Goal: Check status: Check status

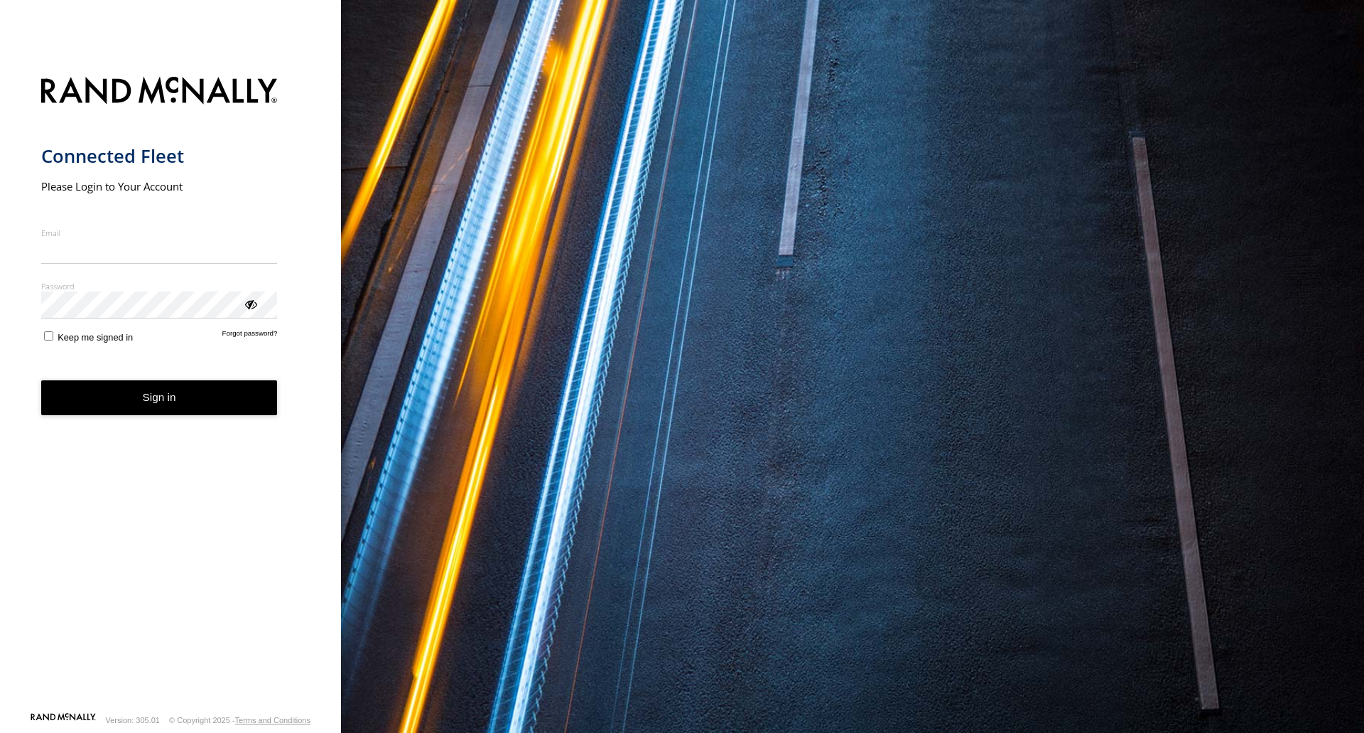
type input "**********"
click at [131, 404] on button "Sign in" at bounding box center [159, 397] width 237 height 35
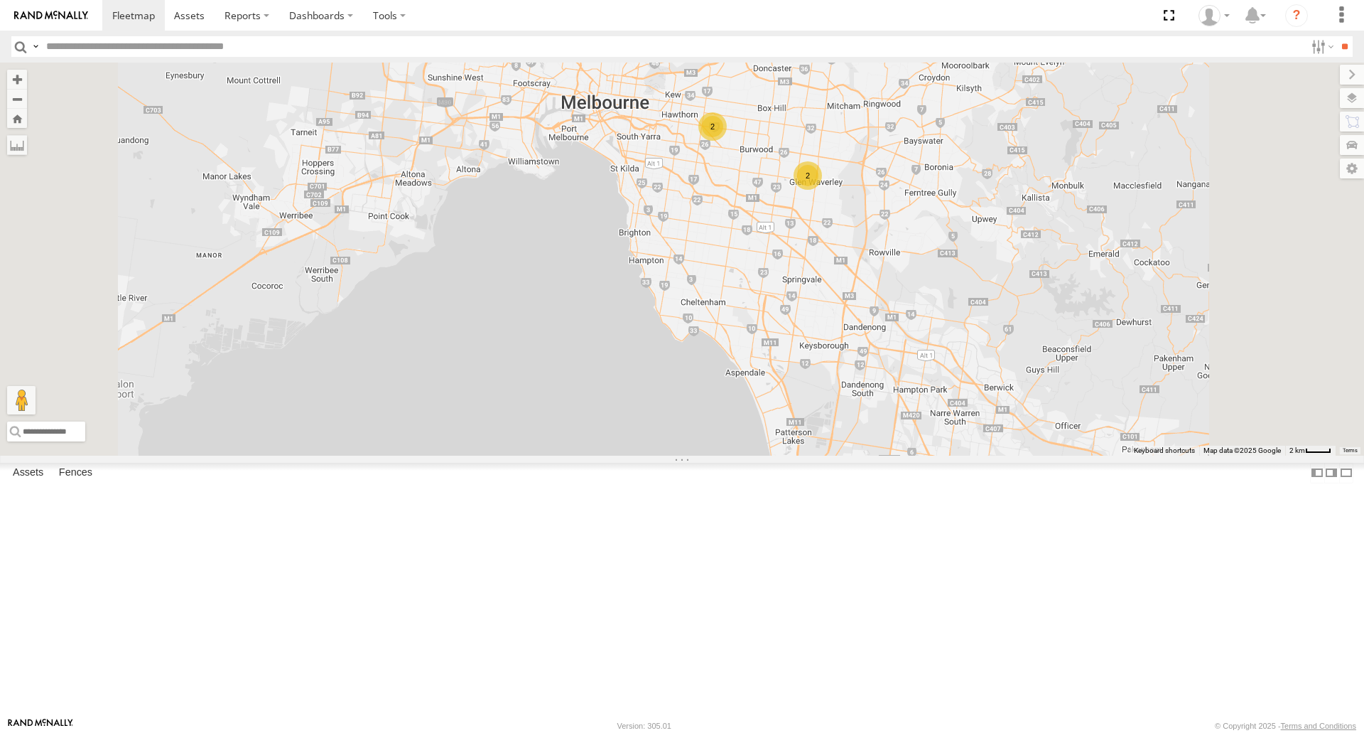
click at [0, 0] on div "[PERSON_NAME]" at bounding box center [0, 0] width 0 height 0
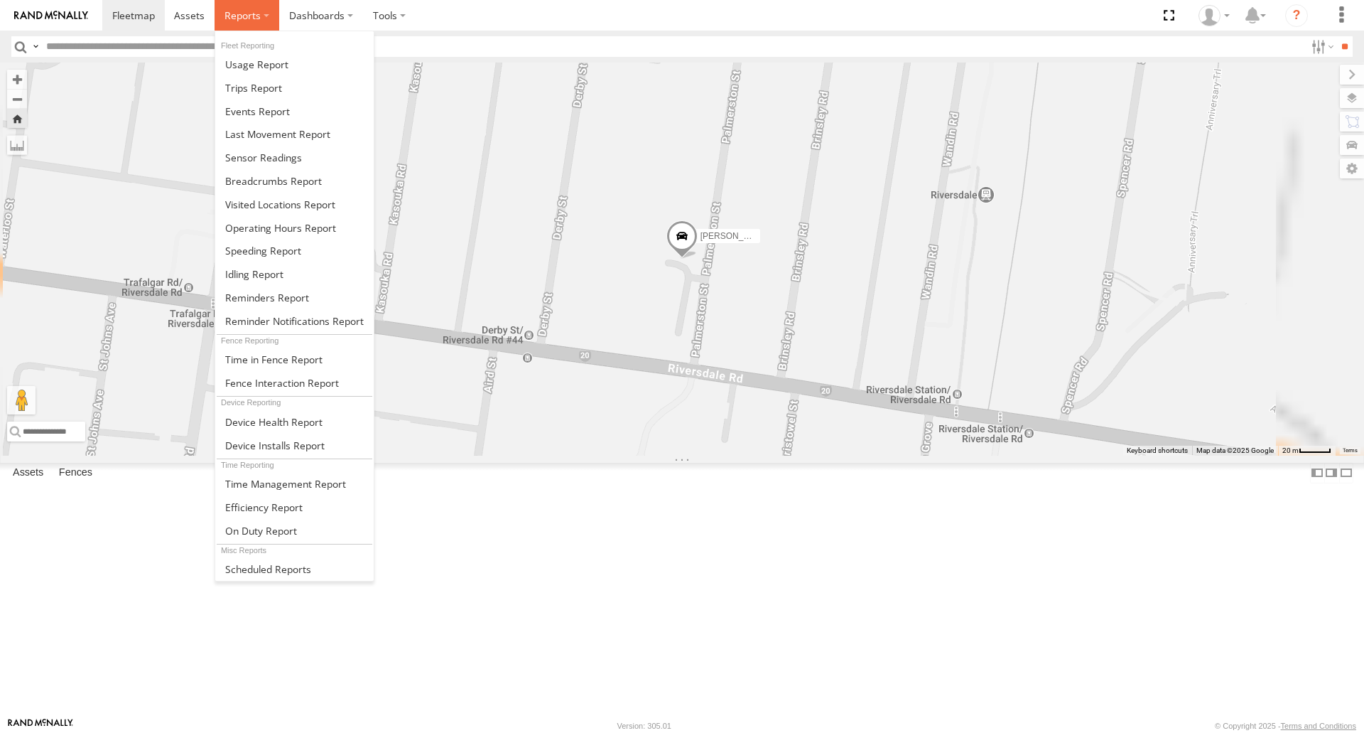
click at [233, 20] on span at bounding box center [243, 16] width 36 height 14
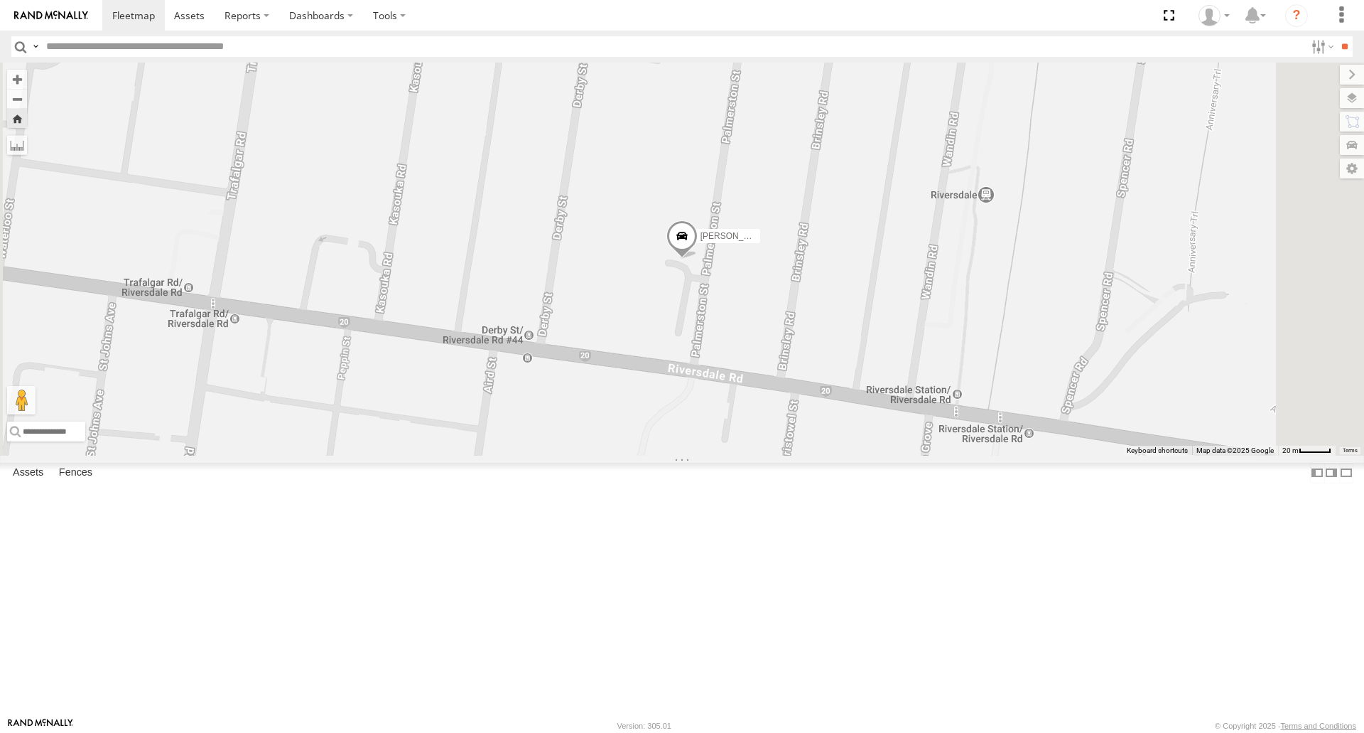
click at [0, 0] on div "William Joyce" at bounding box center [0, 0] width 0 height 0
click at [200, 13] on span at bounding box center [189, 16] width 31 height 14
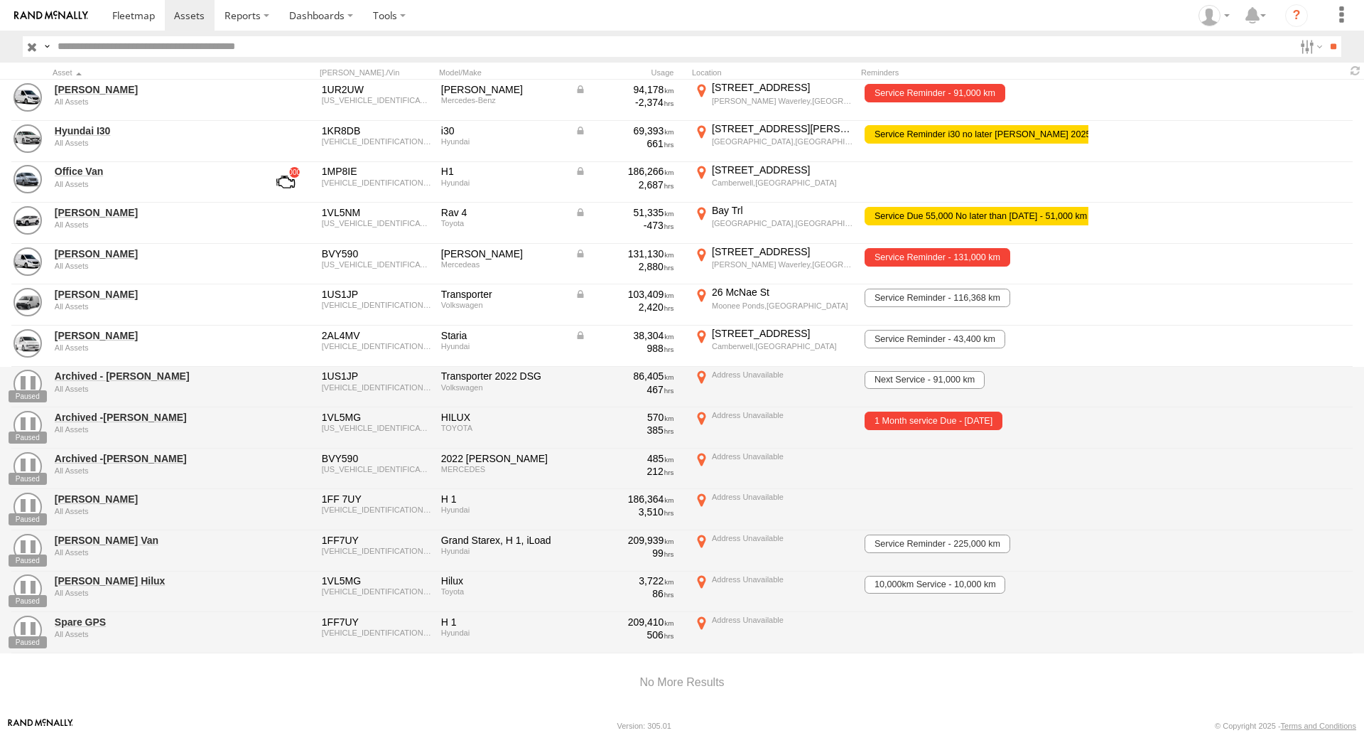
scroll to position [23, 0]
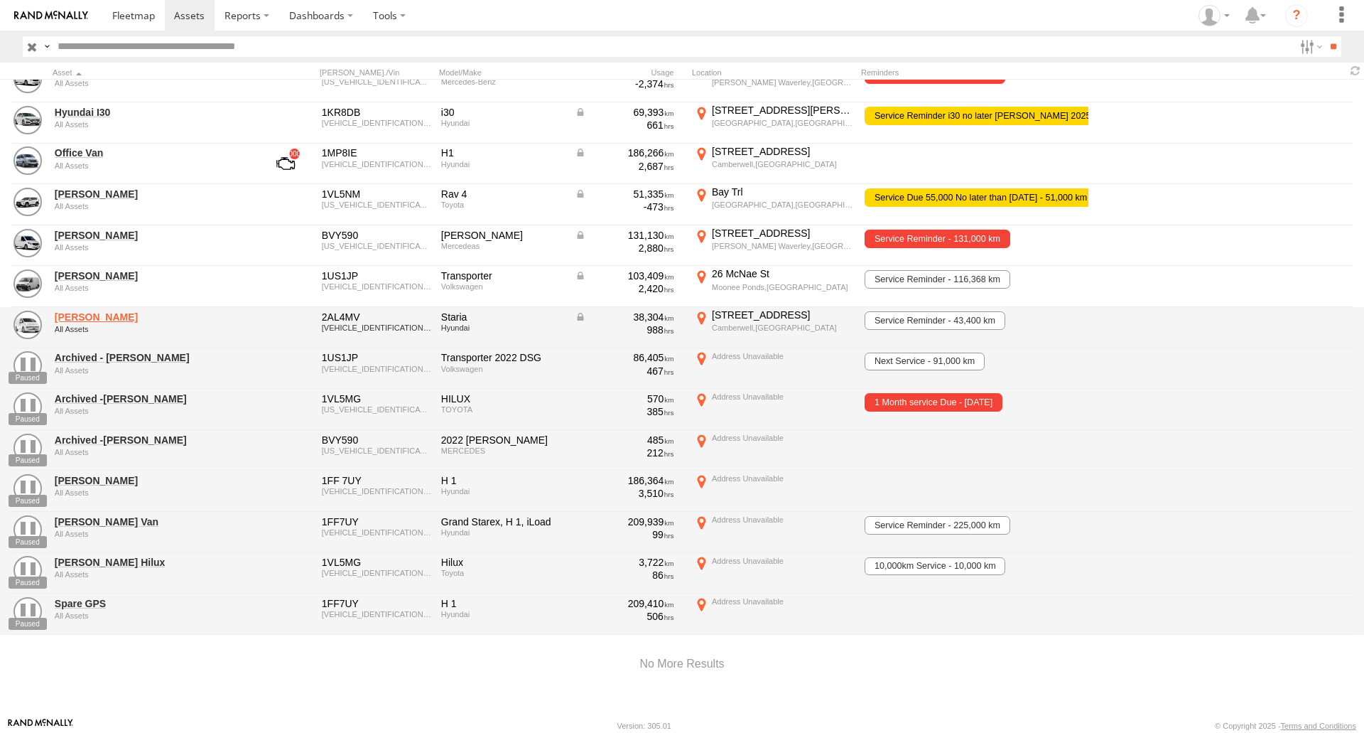
click at [65, 311] on link "William Joyce" at bounding box center [152, 317] width 195 height 13
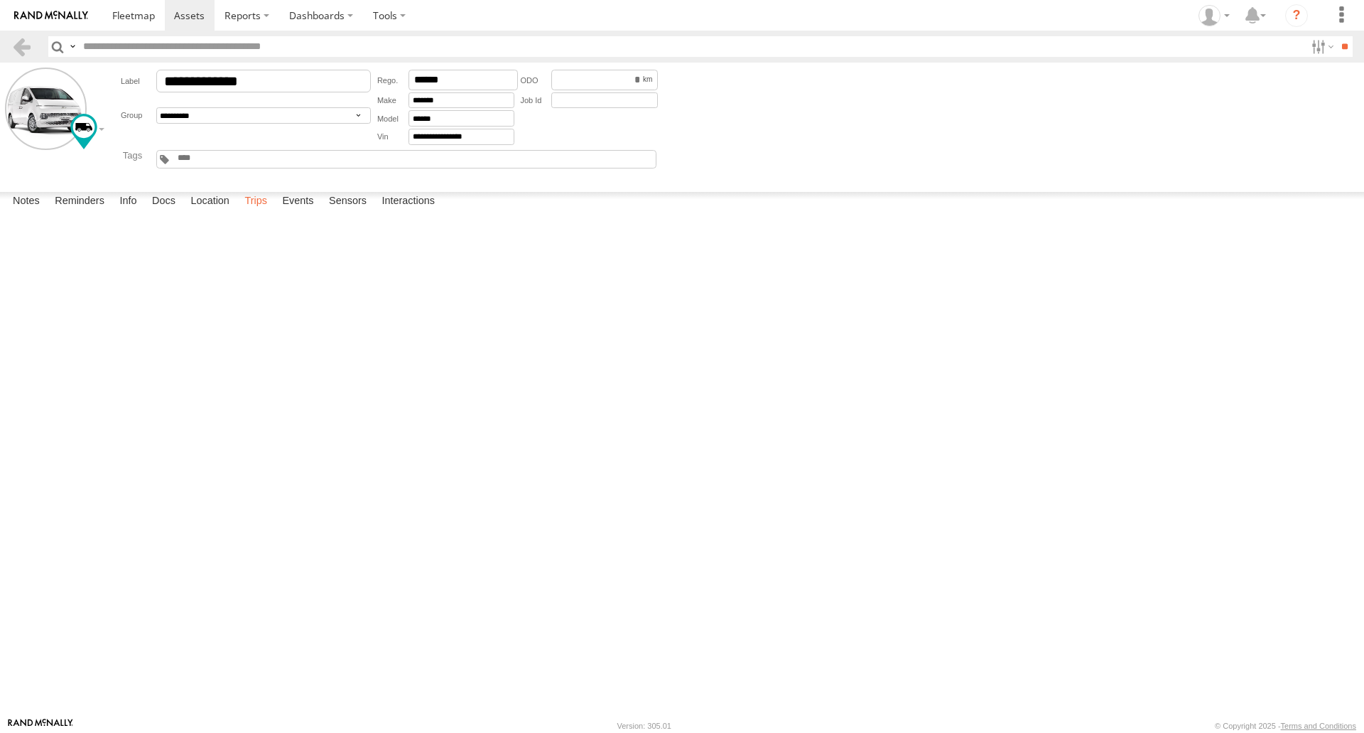
click at [263, 212] on label "Trips" at bounding box center [255, 202] width 37 height 20
click at [0, 0] on link at bounding box center [0, 0] width 0 height 0
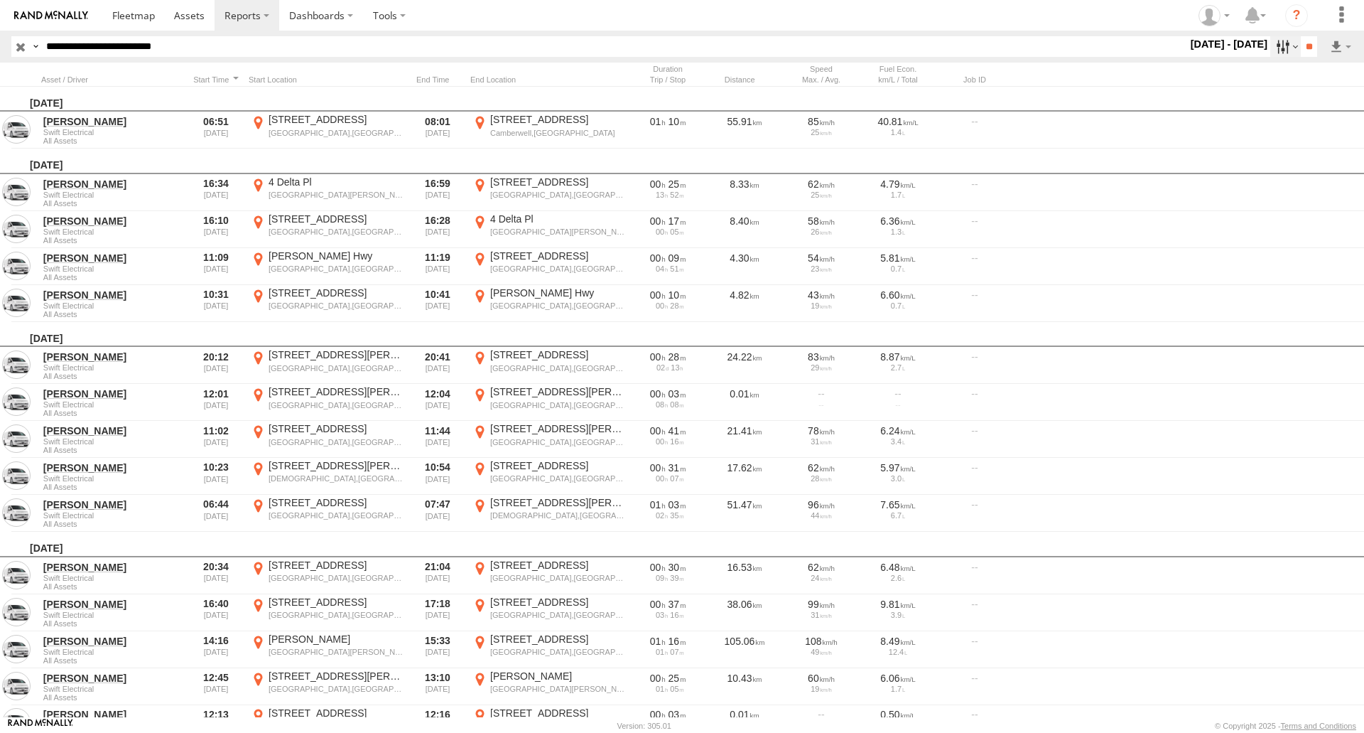
click at [1286, 41] on label at bounding box center [1286, 46] width 31 height 21
click at [0, 0] on label at bounding box center [0, 0] width 0 height 0
click at [1301, 43] on input "**" at bounding box center [1309, 46] width 16 height 21
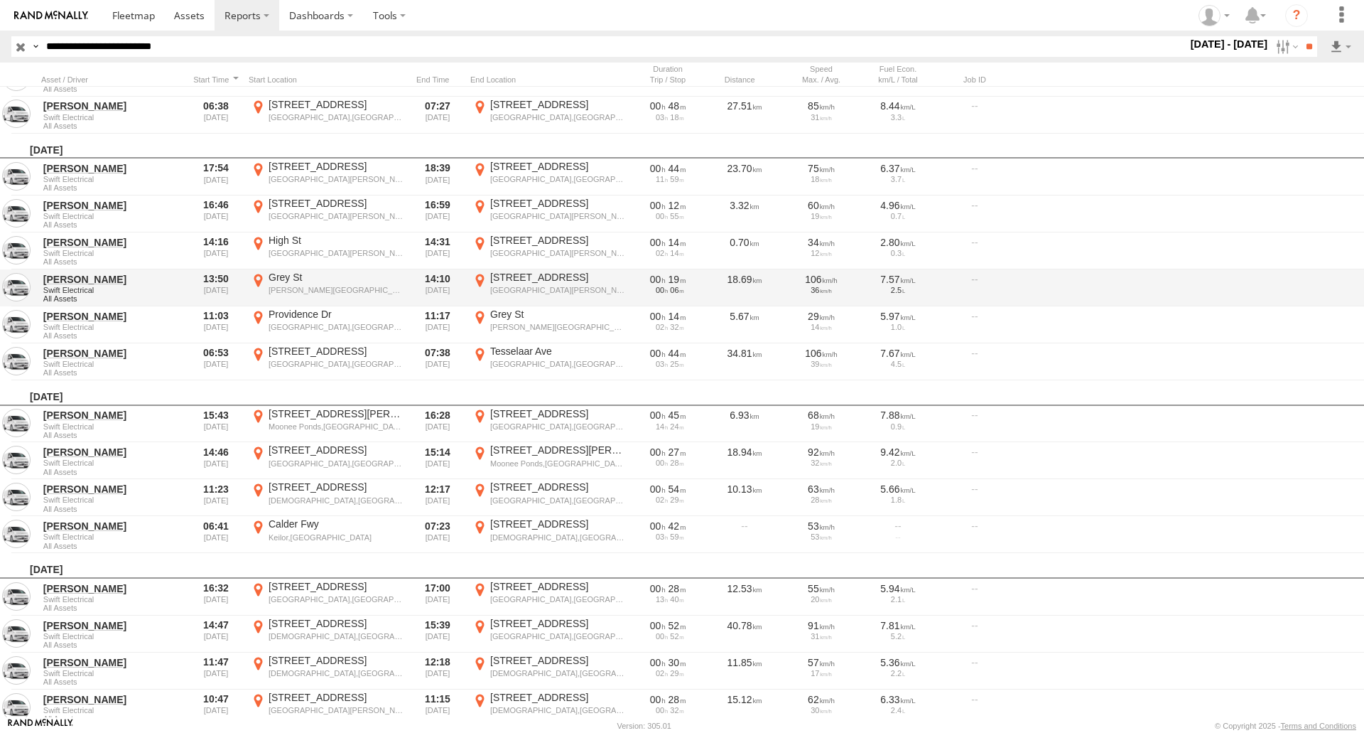
scroll to position [1596, 0]
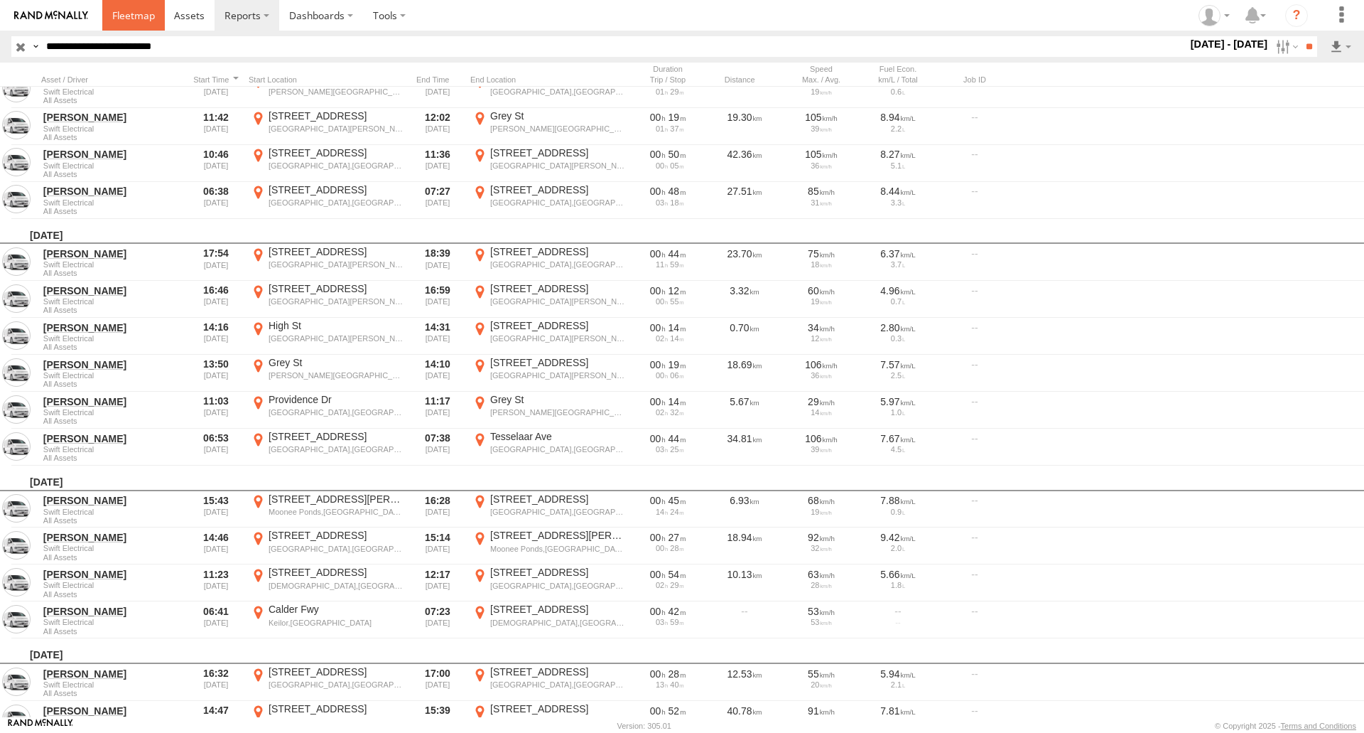
click at [125, 14] on span at bounding box center [133, 16] width 43 height 14
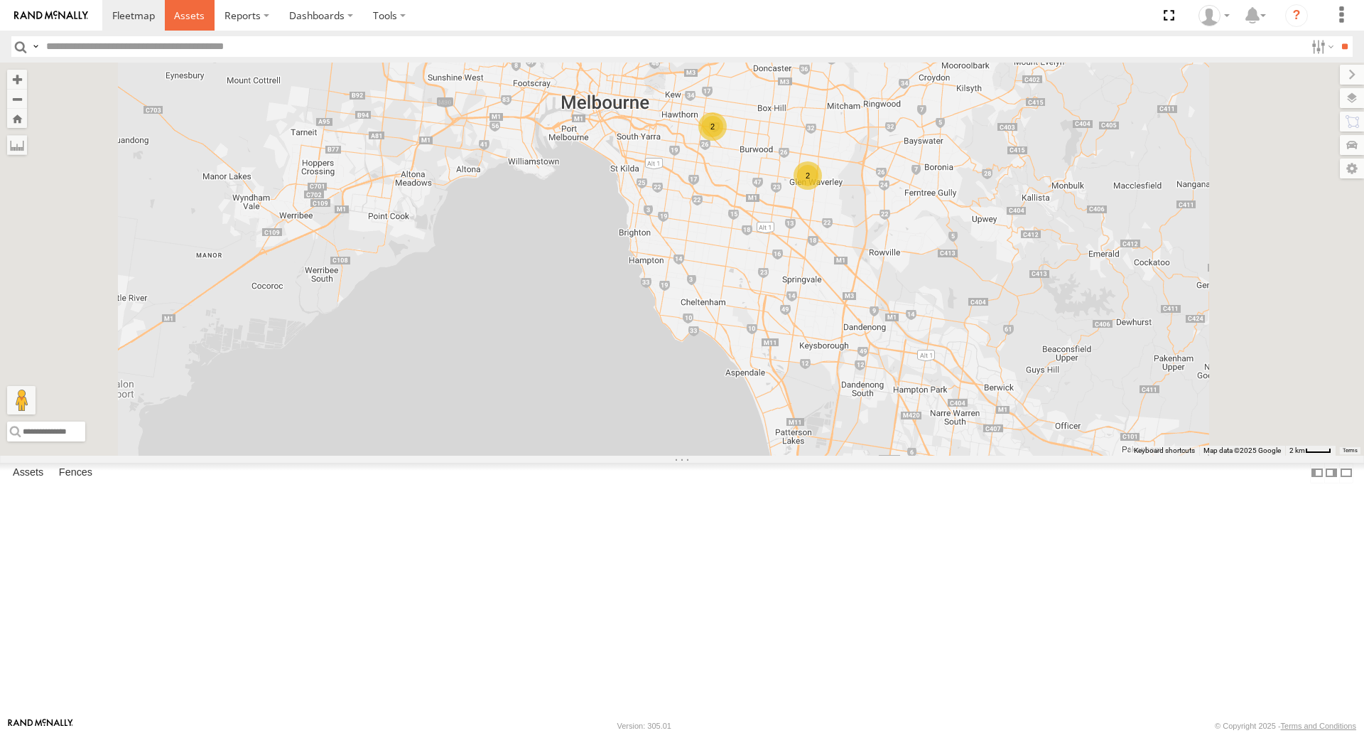
click at [183, 17] on span at bounding box center [189, 16] width 31 height 14
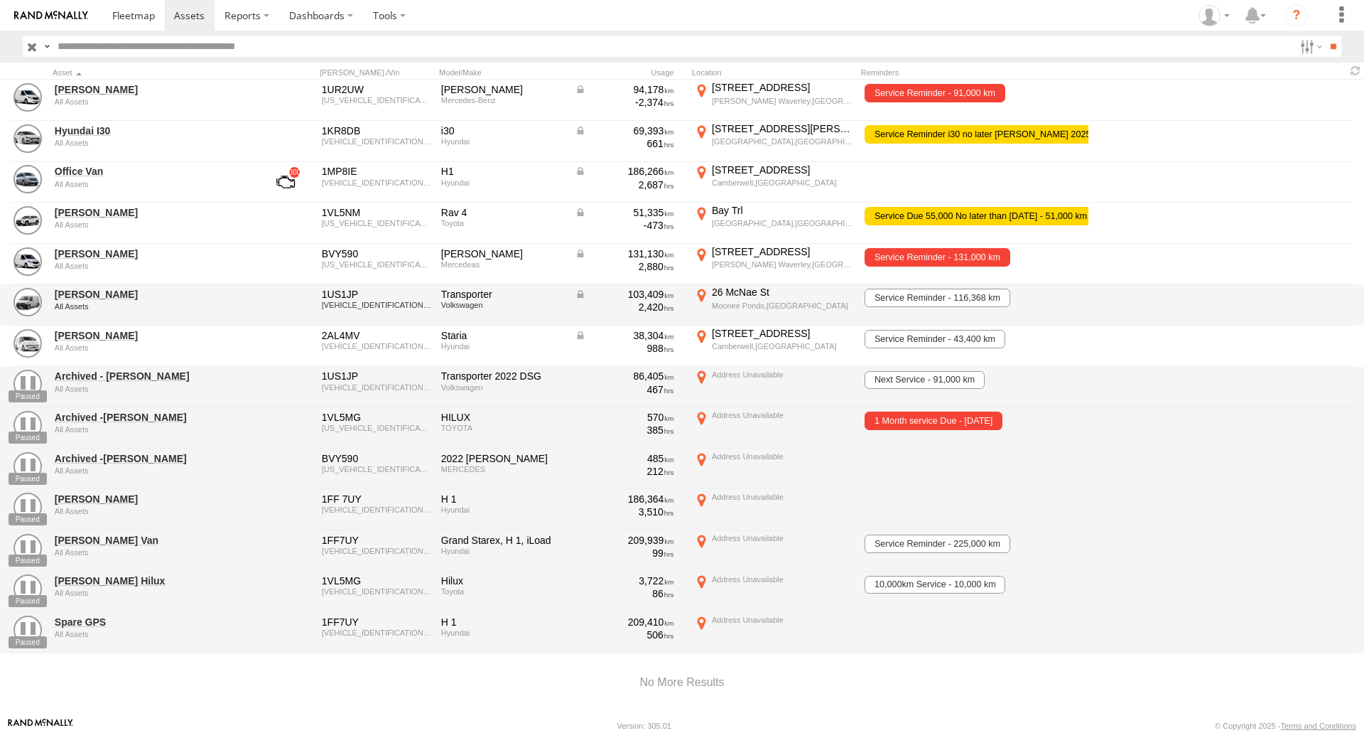
click at [86, 303] on div "All Assets" at bounding box center [152, 306] width 195 height 9
click at [87, 296] on link "Stefan Weeks" at bounding box center [152, 294] width 195 height 13
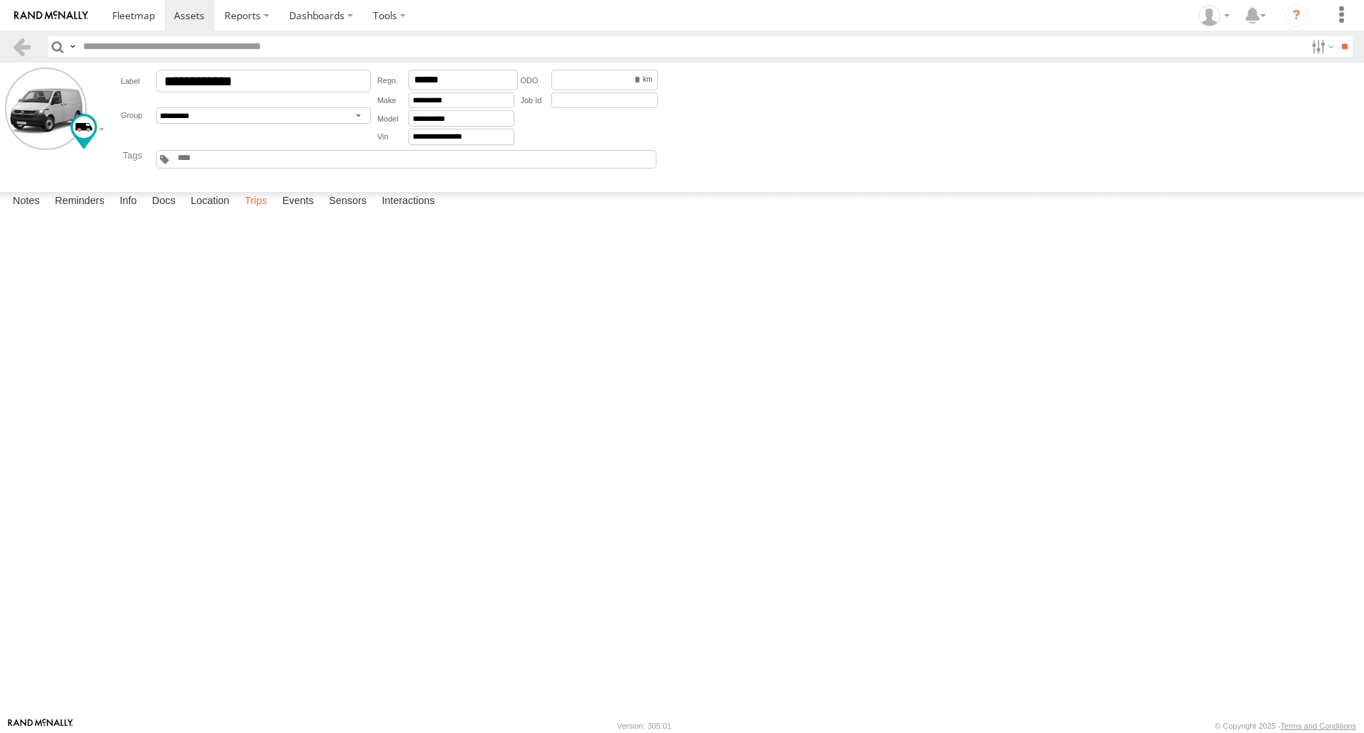
click at [249, 212] on label "Trips" at bounding box center [255, 202] width 37 height 20
click at [0, 0] on link at bounding box center [0, 0] width 0 height 0
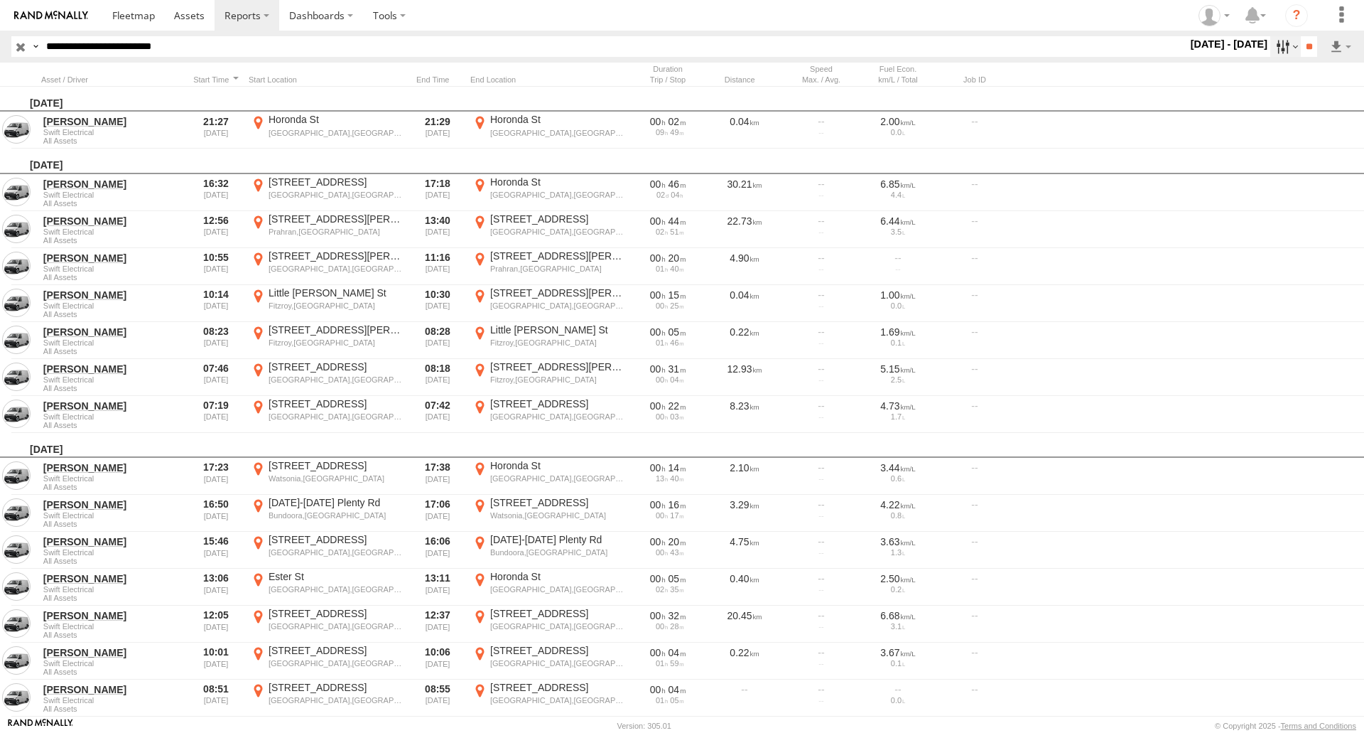
click at [1282, 41] on label at bounding box center [1286, 46] width 31 height 21
click at [0, 0] on label at bounding box center [0, 0] width 0 height 0
click at [1305, 48] on input "**" at bounding box center [1309, 46] width 16 height 21
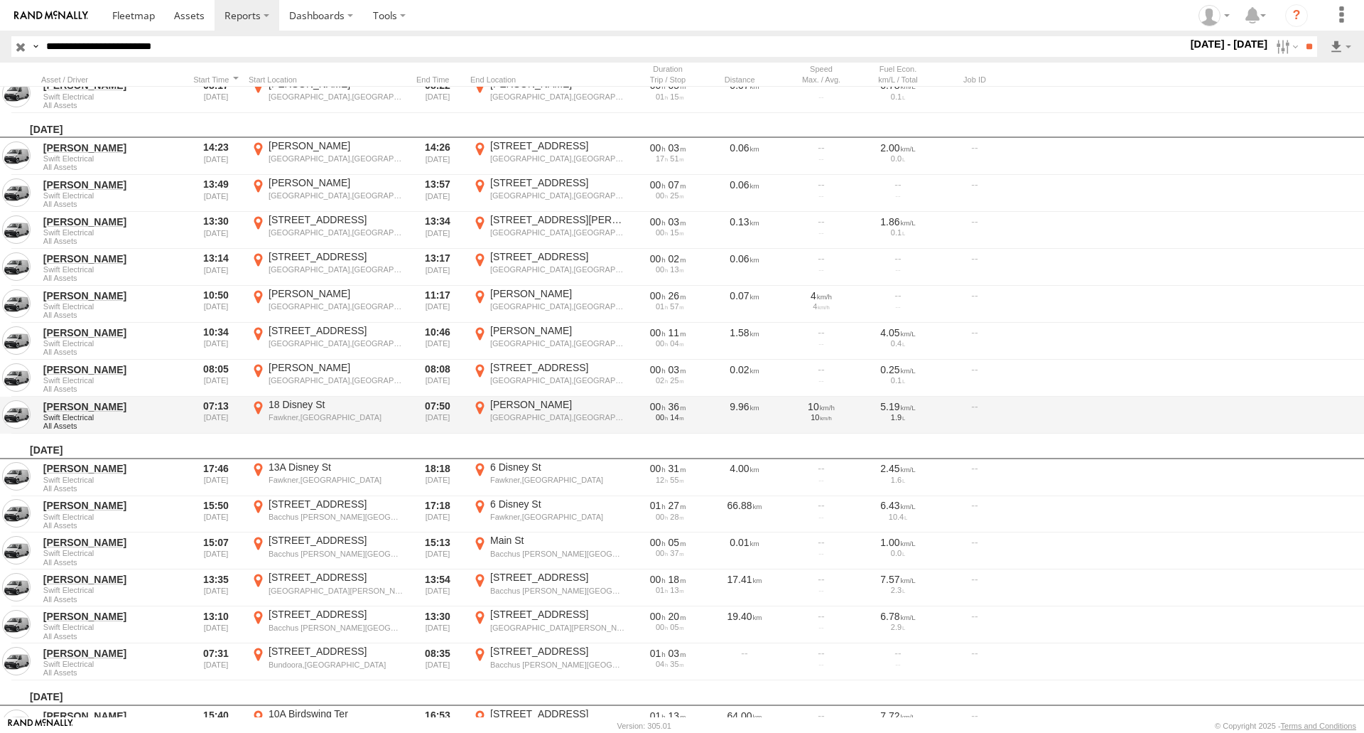
scroll to position [1897, 0]
